Goal: Transaction & Acquisition: Purchase product/service

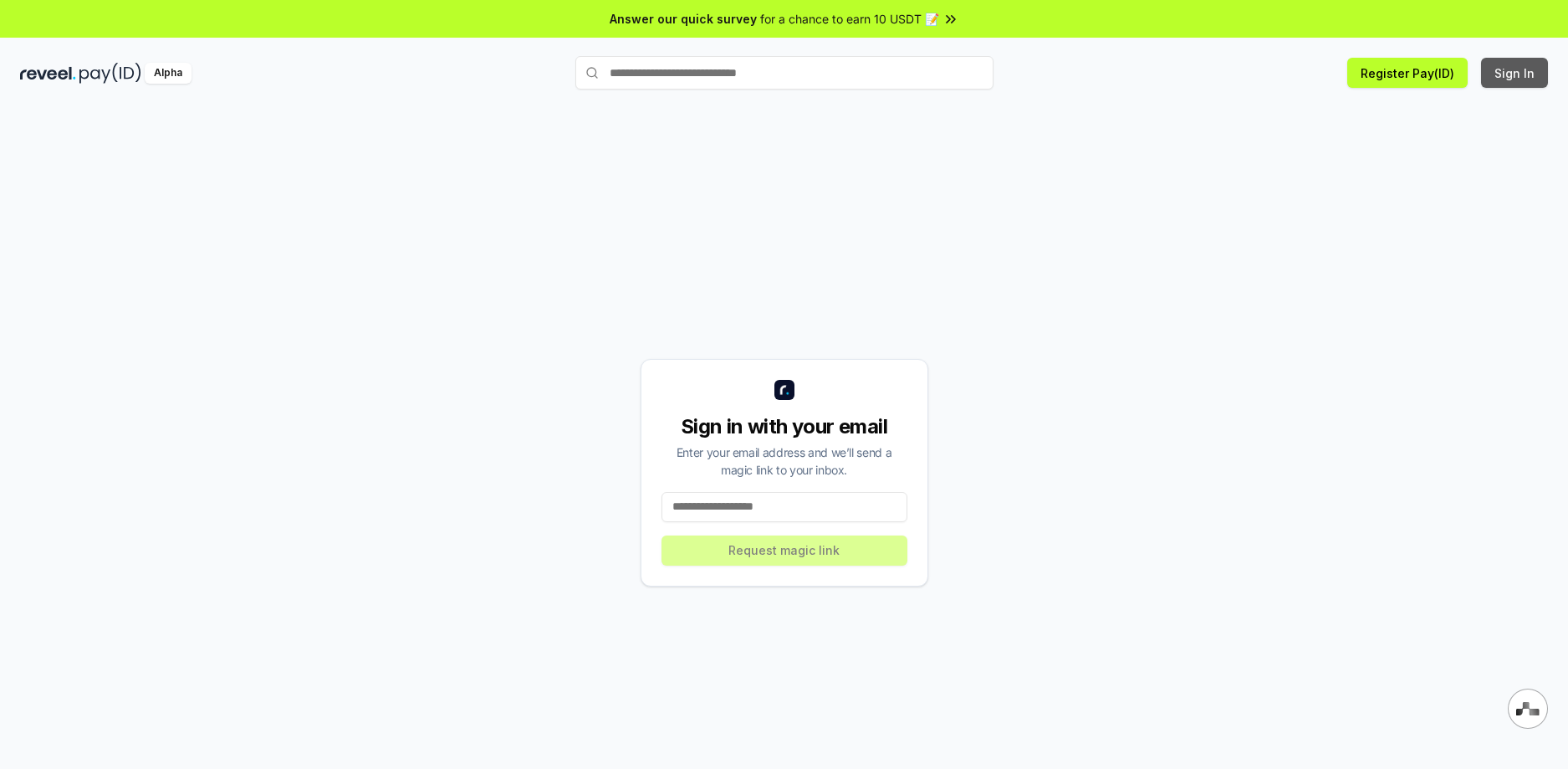
click at [1513, 62] on button "Sign In" at bounding box center [1515, 72] width 67 height 30
click at [811, 509] on input at bounding box center [784, 506] width 246 height 30
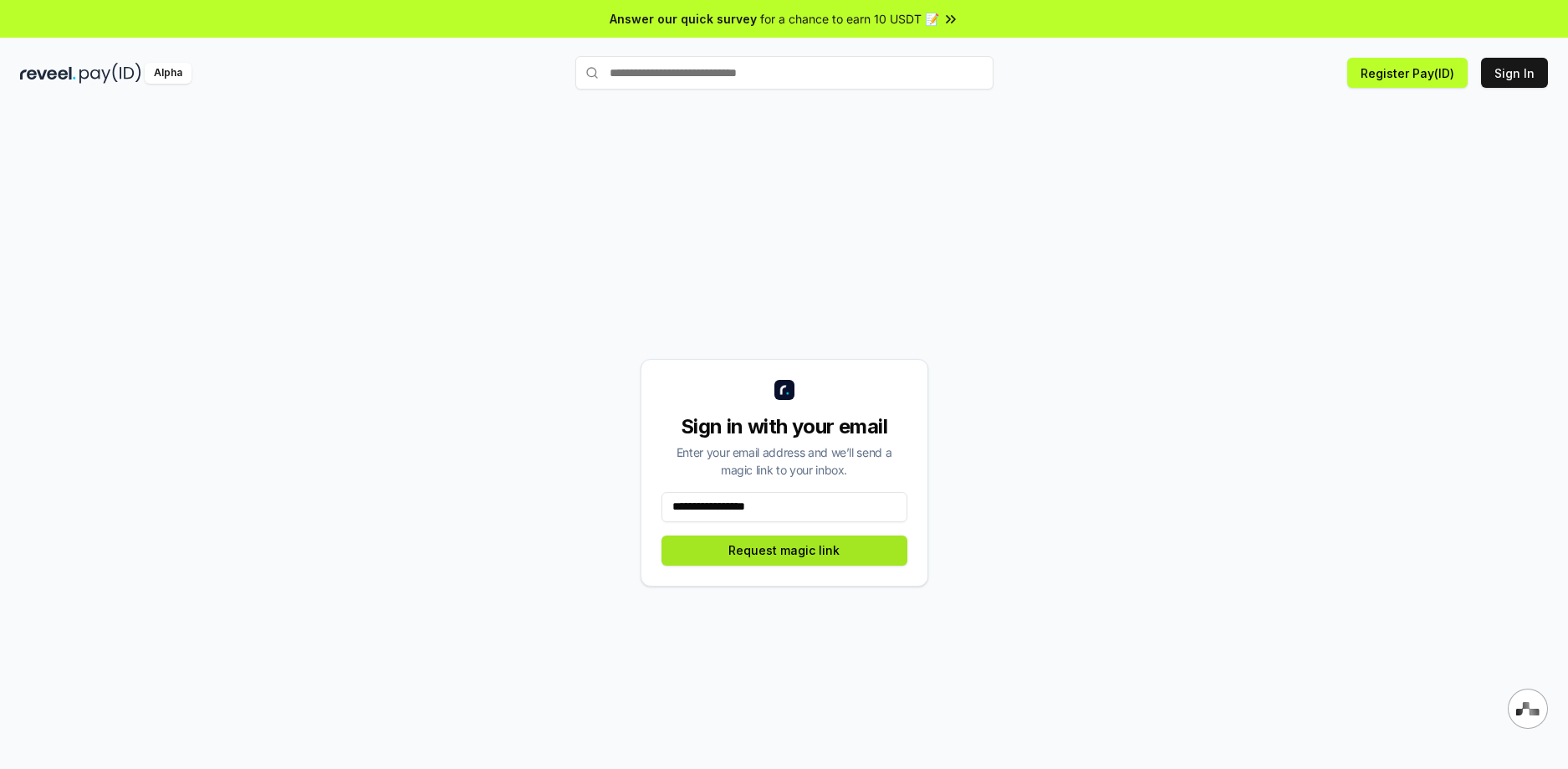
type input "**********"
click at [788, 556] on button "Request magic link" at bounding box center [784, 550] width 246 height 30
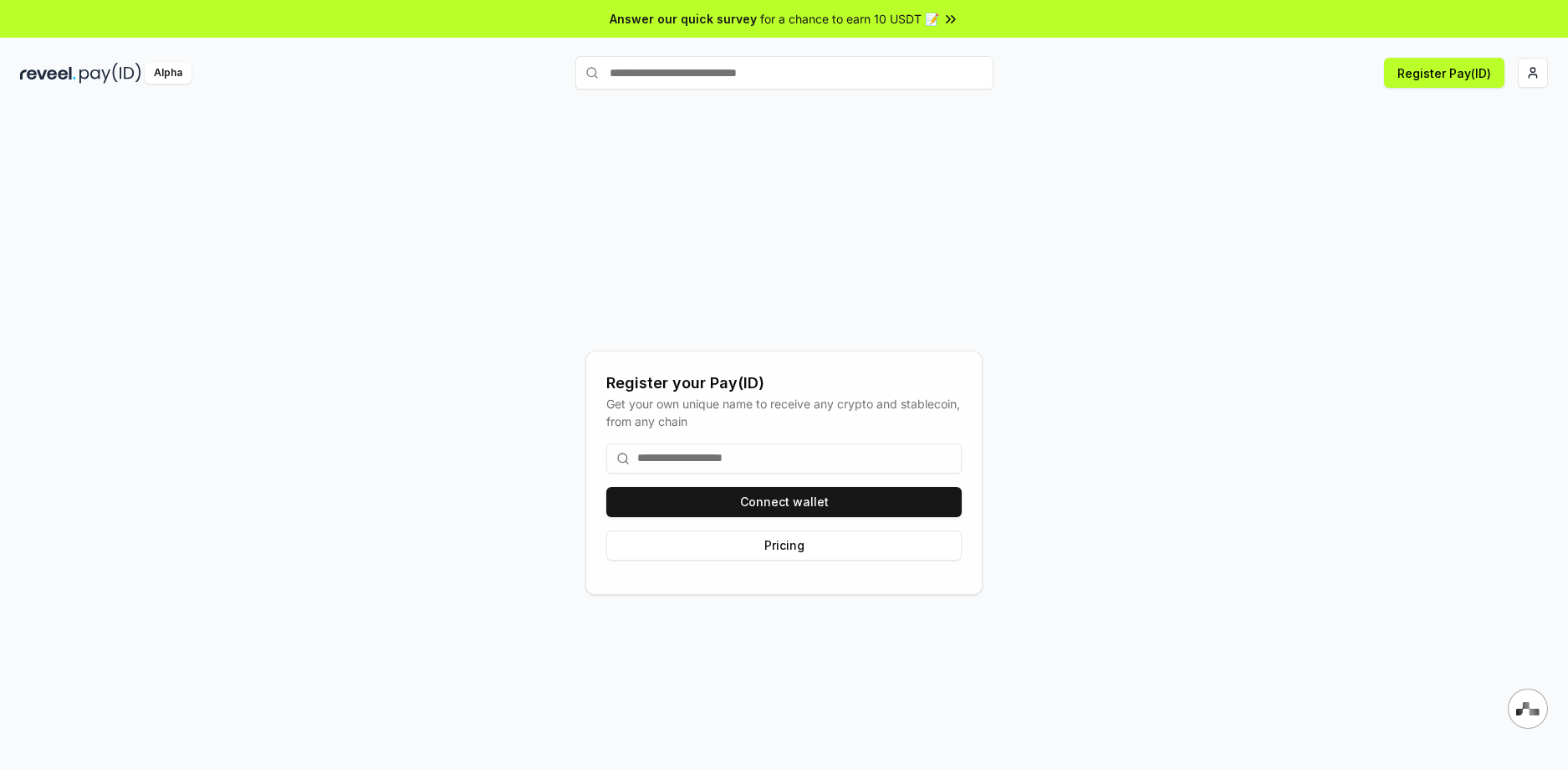
scroll to position [48, 0]
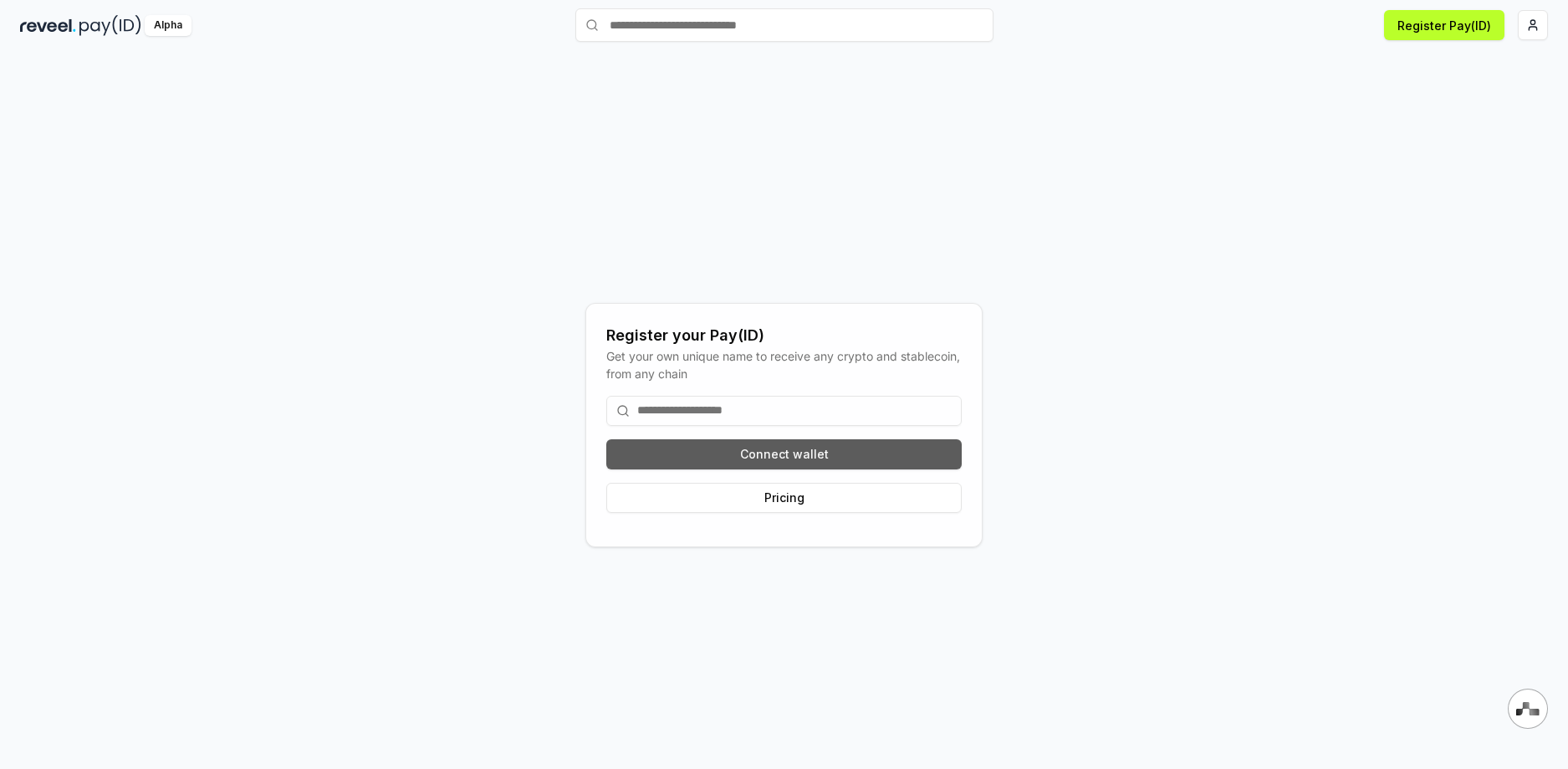
click at [799, 455] on button "Connect wallet" at bounding box center [784, 453] width 355 height 30
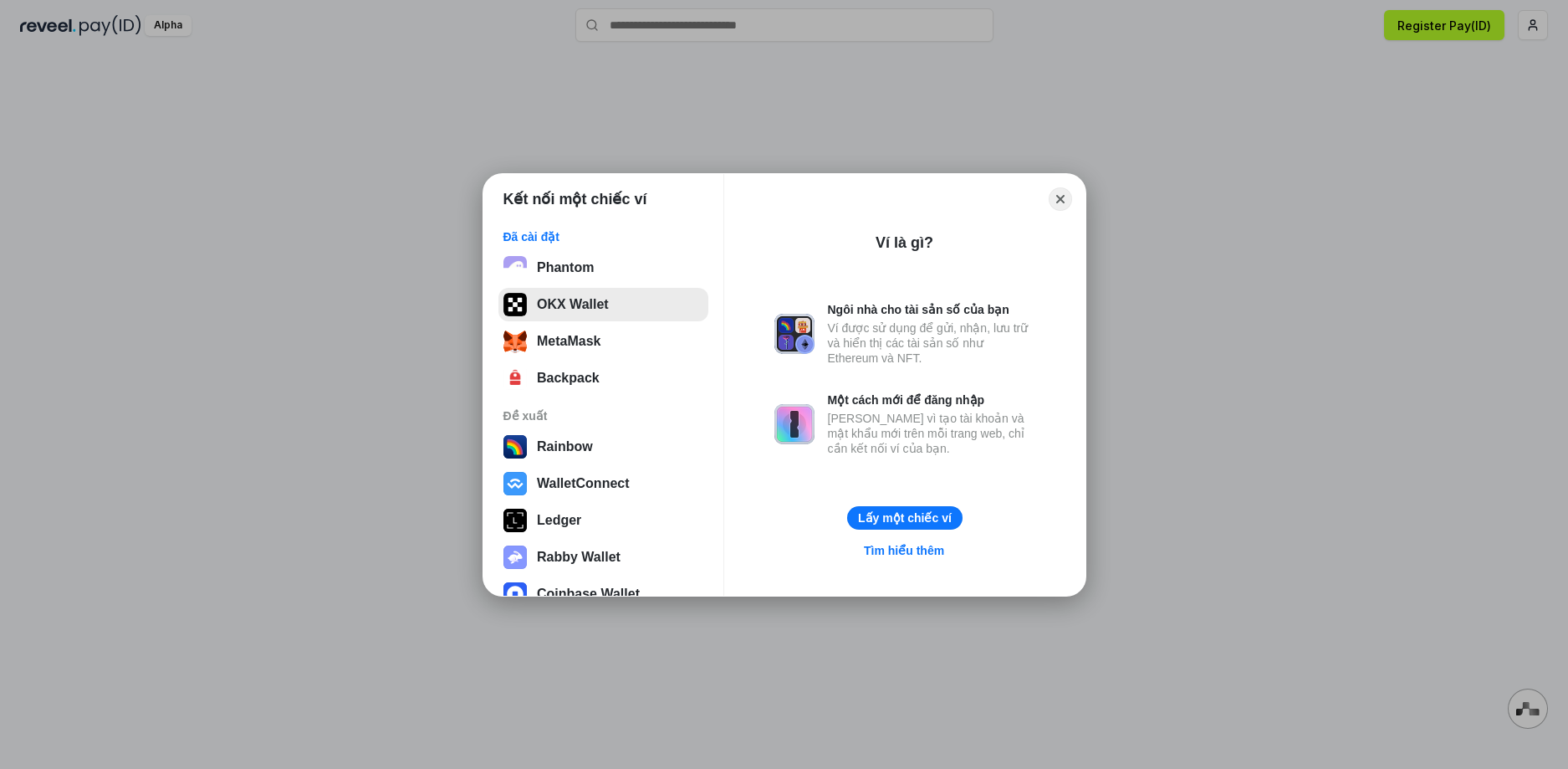
click at [600, 317] on button "OKX Wallet" at bounding box center [603, 304] width 210 height 34
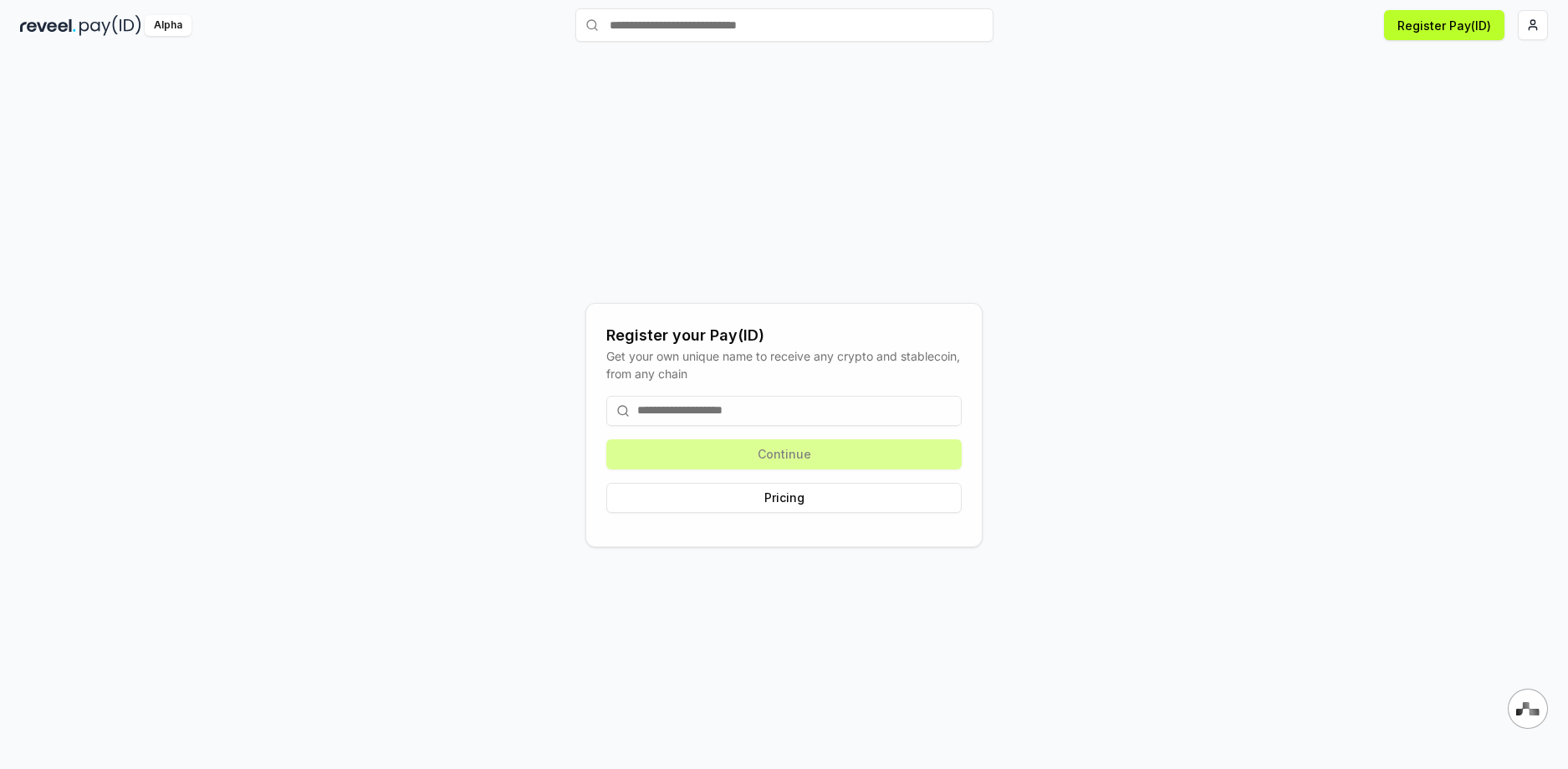
click at [830, 460] on div "Continue Pricing" at bounding box center [784, 454] width 355 height 144
click at [839, 413] on input at bounding box center [784, 410] width 355 height 30
click at [1182, 322] on div "Register your Pay(ID) Get your own unique name to receive any crypto and stable…" at bounding box center [784, 424] width 1529 height 688
click at [647, 397] on input at bounding box center [784, 410] width 355 height 30
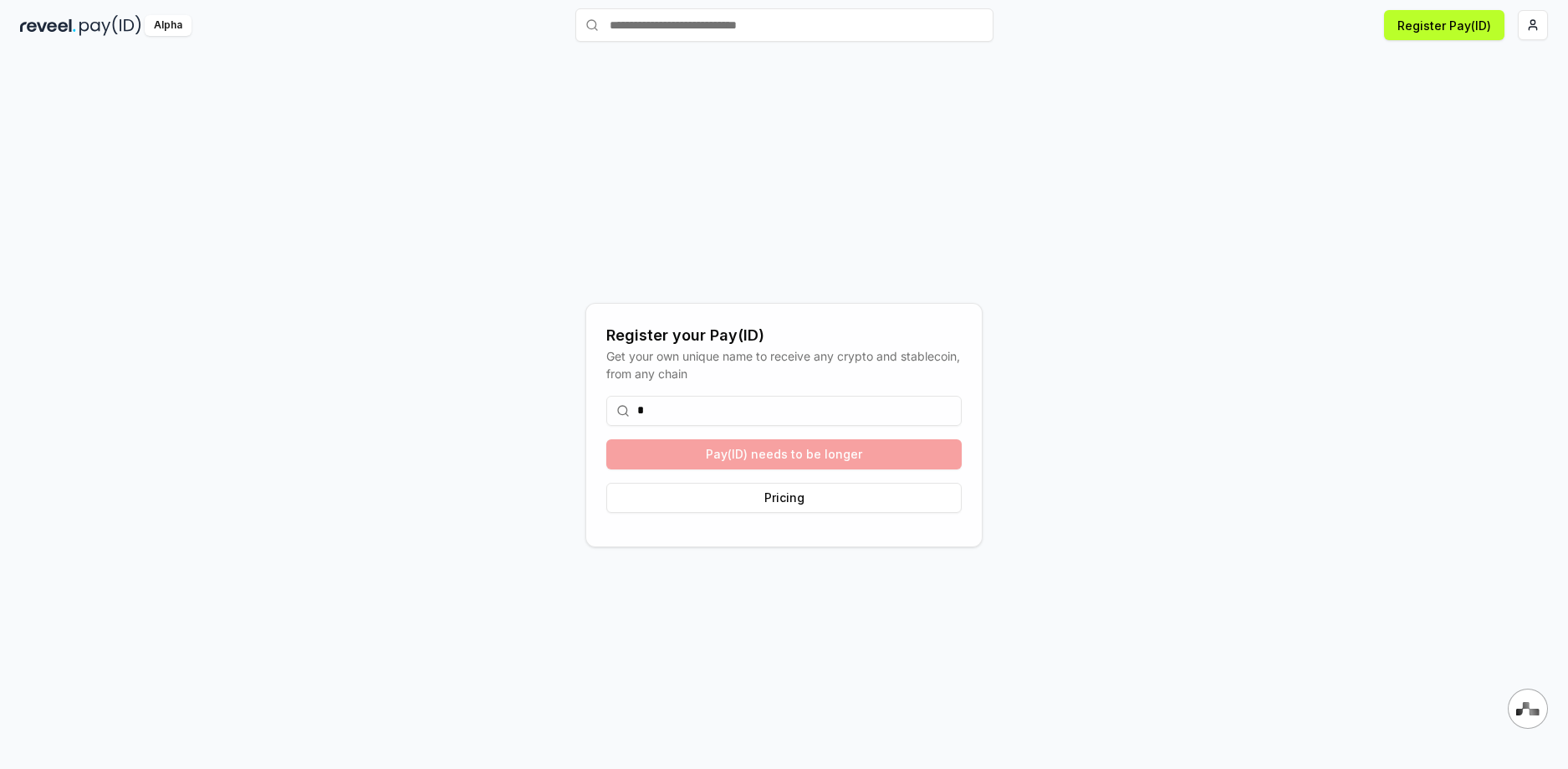
type input "*"
drag, startPoint x: 659, startPoint y: 417, endPoint x: 635, endPoint y: 416, distance: 24.0
click at [635, 416] on input "**" at bounding box center [784, 410] width 355 height 30
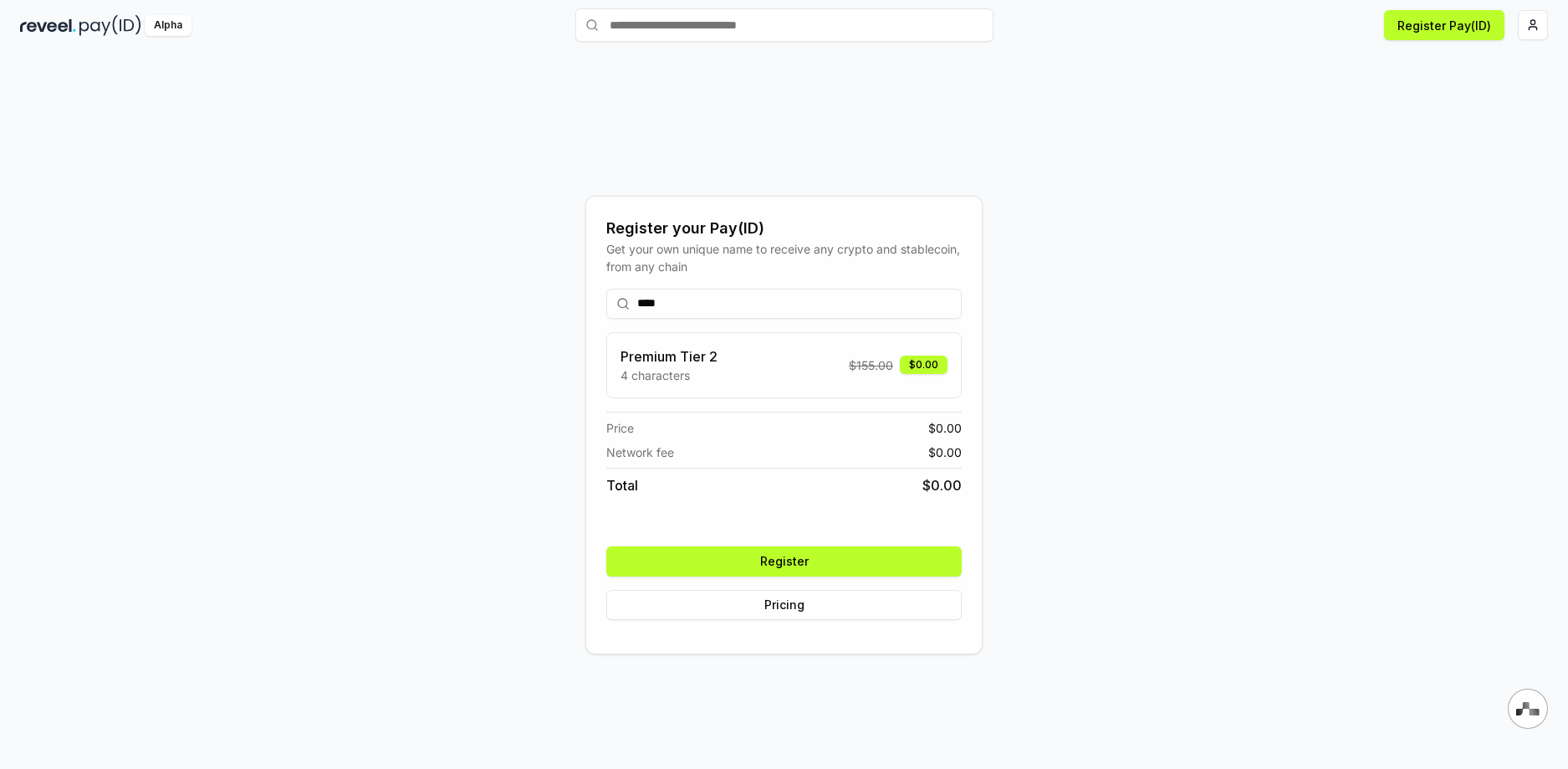
type input "****"
click at [832, 371] on div "Premium Tier 2 4 characters $ 155.00 $0.00" at bounding box center [784, 365] width 327 height 37
click at [838, 559] on button "Register" at bounding box center [784, 561] width 355 height 30
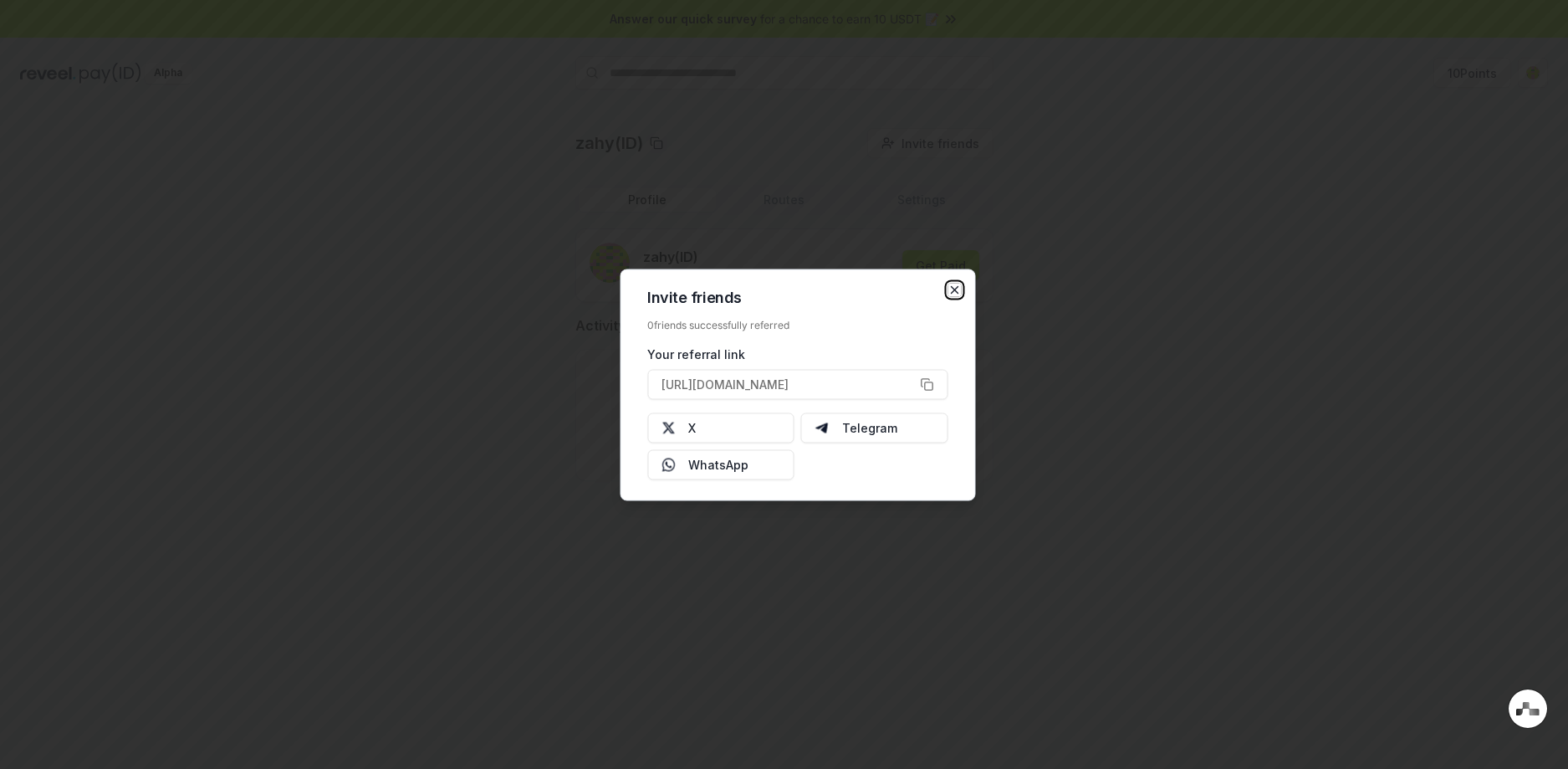
click at [954, 289] on icon "button" at bounding box center [954, 289] width 13 height 13
